Goal: Task Accomplishment & Management: Manage account settings

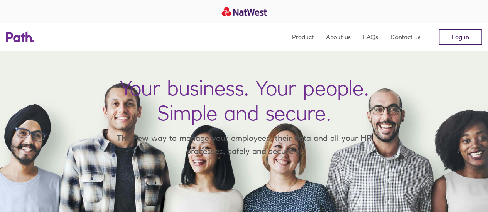
click at [455, 30] on link "Log in" at bounding box center [460, 36] width 43 height 15
click at [459, 37] on link "Log in" at bounding box center [460, 36] width 43 height 15
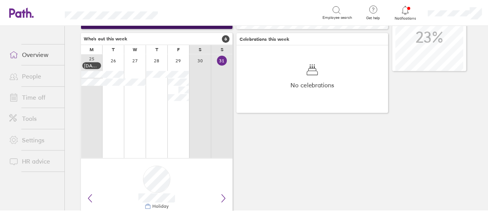
scroll to position [150, 0]
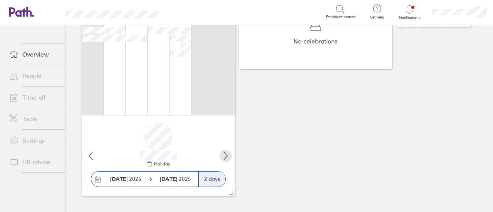
click at [228, 156] on icon at bounding box center [225, 155] width 9 height 9
click at [48, 102] on link "Time off" at bounding box center [34, 97] width 62 height 15
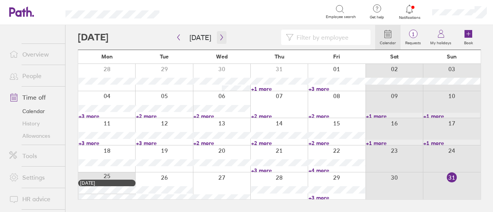
click at [219, 39] on icon "button" at bounding box center [222, 37] width 6 height 6
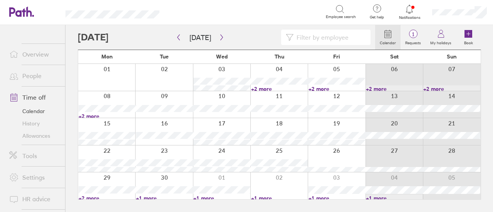
click at [269, 87] on link "+2 more" at bounding box center [279, 89] width 57 height 7
click at [319, 87] on link "+2 more" at bounding box center [337, 89] width 57 height 7
click at [93, 114] on link "+2 more" at bounding box center [107, 116] width 57 height 7
click at [94, 116] on link "+2 more" at bounding box center [107, 116] width 57 height 7
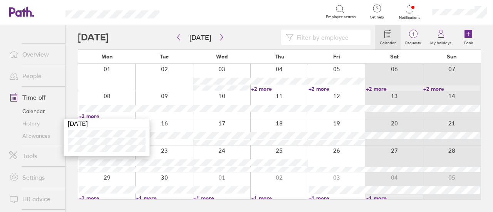
click at [93, 116] on link "+2 more" at bounding box center [107, 116] width 57 height 7
click at [207, 199] on link "+1 more" at bounding box center [221, 198] width 57 height 7
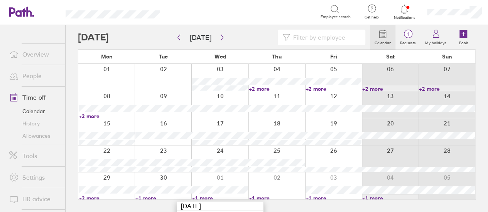
scroll to position [19, 0]
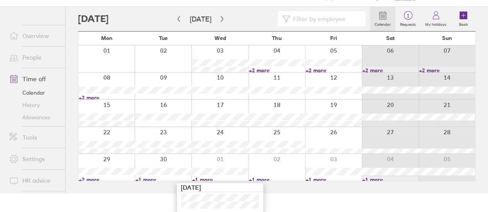
click at [267, 179] on link "+1 more" at bounding box center [277, 180] width 56 height 7
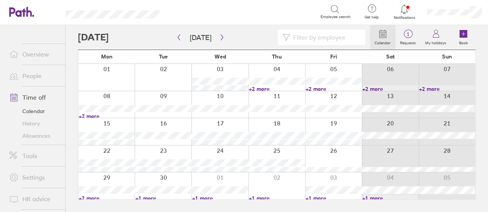
scroll to position [0, 0]
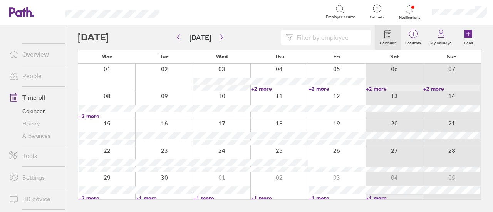
click at [260, 197] on link "+1 more" at bounding box center [279, 198] width 57 height 7
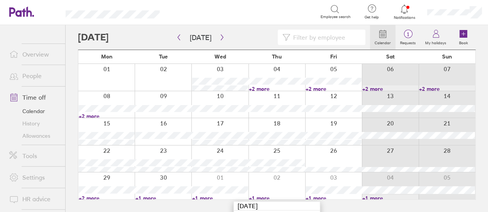
scroll to position [11, 0]
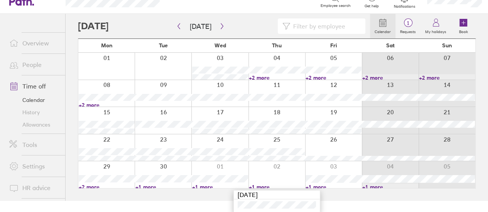
click at [320, 185] on link "+1 more" at bounding box center [333, 187] width 56 height 7
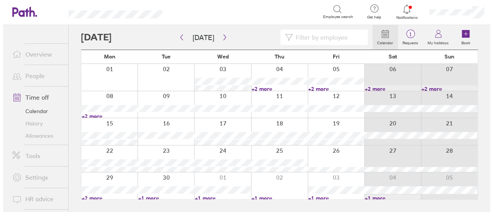
scroll to position [0, 0]
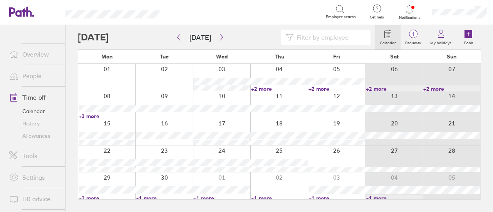
click at [42, 74] on link "People" at bounding box center [34, 75] width 62 height 15
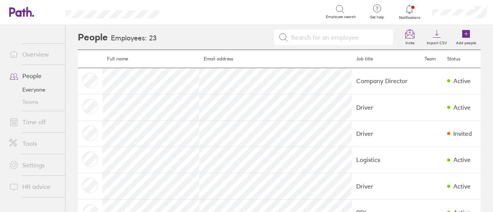
click at [40, 56] on link "Overview" at bounding box center [34, 54] width 62 height 15
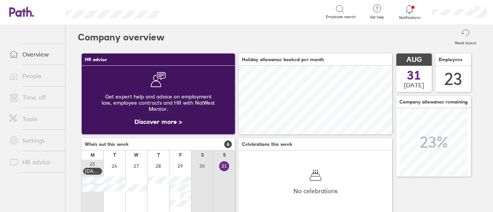
scroll to position [385381, 385381]
click at [410, 11] on icon at bounding box center [409, 9] width 9 height 9
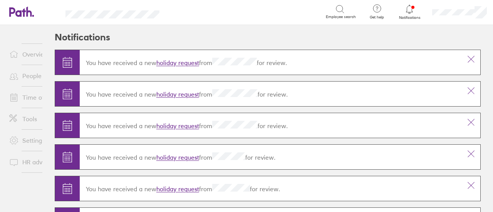
click at [173, 64] on link "holiday request" at bounding box center [177, 63] width 43 height 8
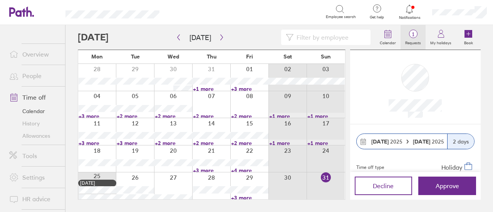
click at [411, 39] on label "Requests" at bounding box center [413, 42] width 25 height 7
click at [417, 35] on span "1" at bounding box center [413, 34] width 25 height 6
click at [405, 10] on icon at bounding box center [409, 9] width 9 height 9
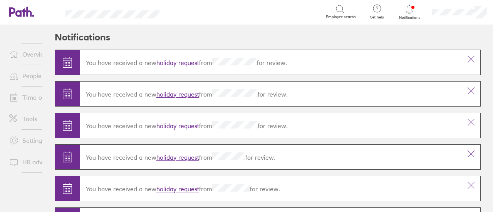
click at [180, 93] on link "holiday request" at bounding box center [177, 95] width 43 height 8
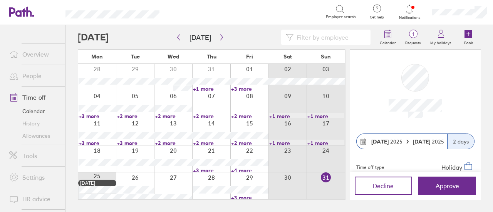
click at [43, 95] on link "Time off" at bounding box center [34, 97] width 62 height 15
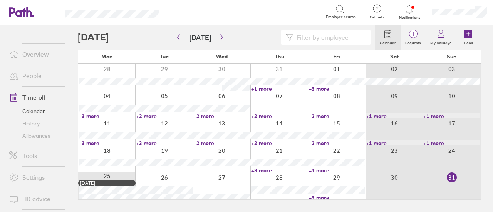
click at [37, 137] on link "Allowances" at bounding box center [34, 136] width 62 height 12
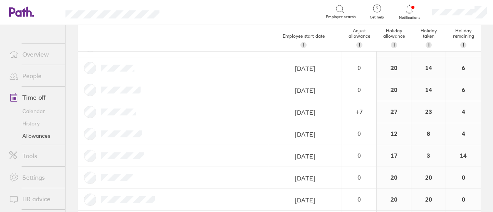
scroll to position [278, 0]
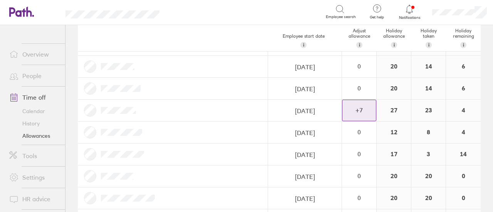
click at [355, 110] on div "+ 7" at bounding box center [360, 110] width 34 height 7
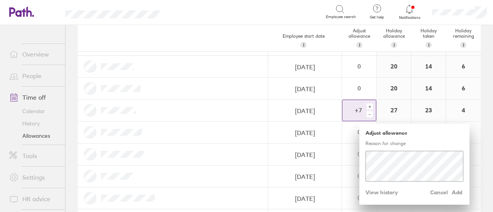
click at [355, 110] on div "+ 7" at bounding box center [354, 110] width 23 height 7
click at [246, 101] on div at bounding box center [173, 111] width 190 height 22
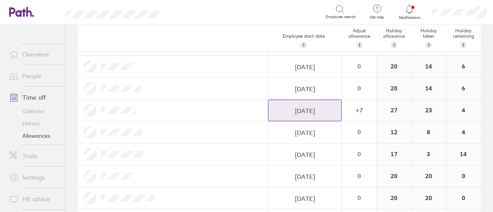
click at [299, 105] on input "30/10/2023" at bounding box center [305, 111] width 73 height 22
select select "September"
select select "2023"
select select "October"
select select "2023"
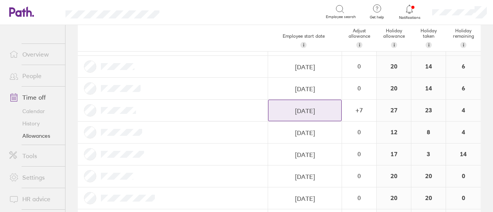
select select "November"
select select "2023"
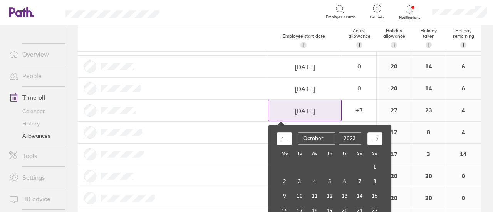
click at [299, 105] on input "30/10/2023" at bounding box center [305, 111] width 73 height 22
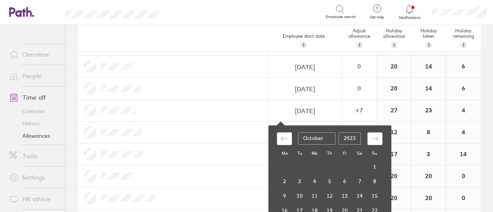
click at [192, 106] on div at bounding box center [173, 111] width 190 height 22
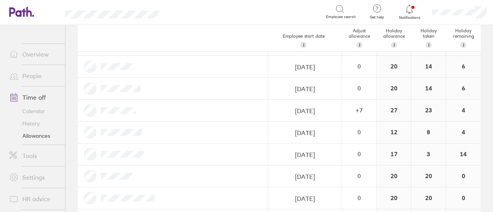
click at [34, 95] on link "Time off" at bounding box center [34, 97] width 62 height 15
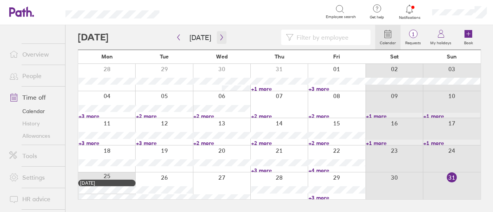
click at [219, 39] on icon "button" at bounding box center [222, 37] width 6 height 6
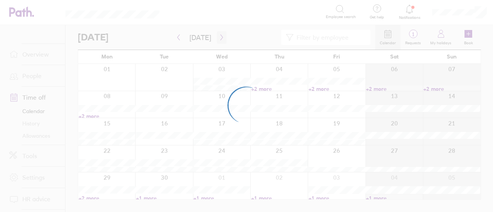
click at [217, 39] on div at bounding box center [246, 106] width 493 height 212
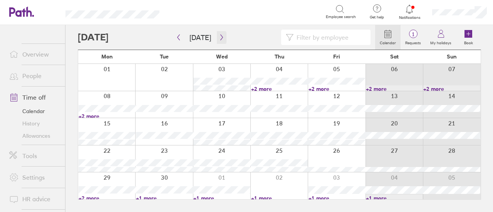
click at [220, 39] on icon "button" at bounding box center [221, 38] width 2 height 6
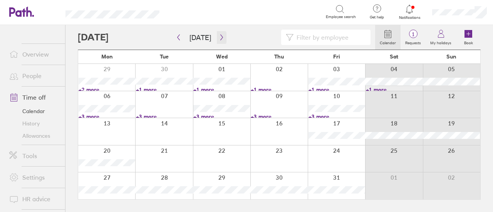
click at [219, 39] on icon "button" at bounding box center [222, 37] width 6 height 6
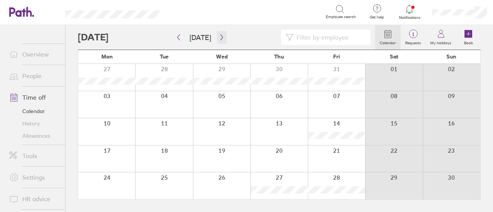
click at [220, 39] on icon "button" at bounding box center [222, 37] width 6 height 6
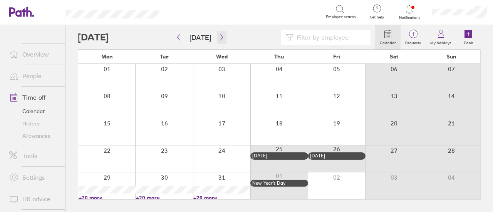
click at [219, 37] on icon "button" at bounding box center [222, 37] width 6 height 6
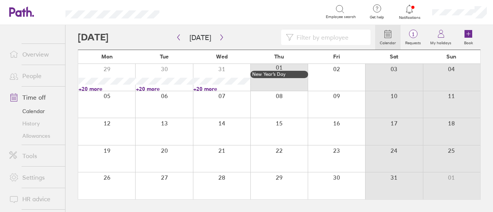
click at [409, 13] on icon at bounding box center [410, 9] width 7 height 9
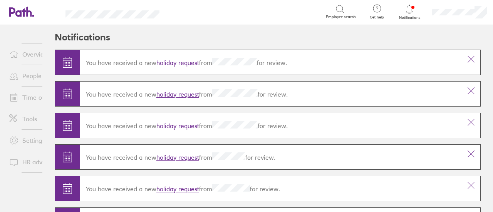
click at [26, 9] on icon at bounding box center [21, 12] width 25 height 10
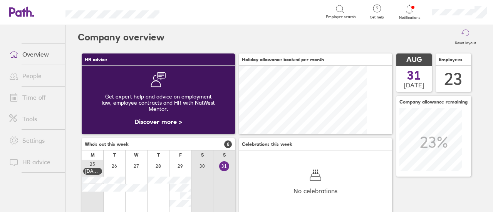
scroll to position [69, 153]
